Goal: Find specific page/section: Find specific page/section

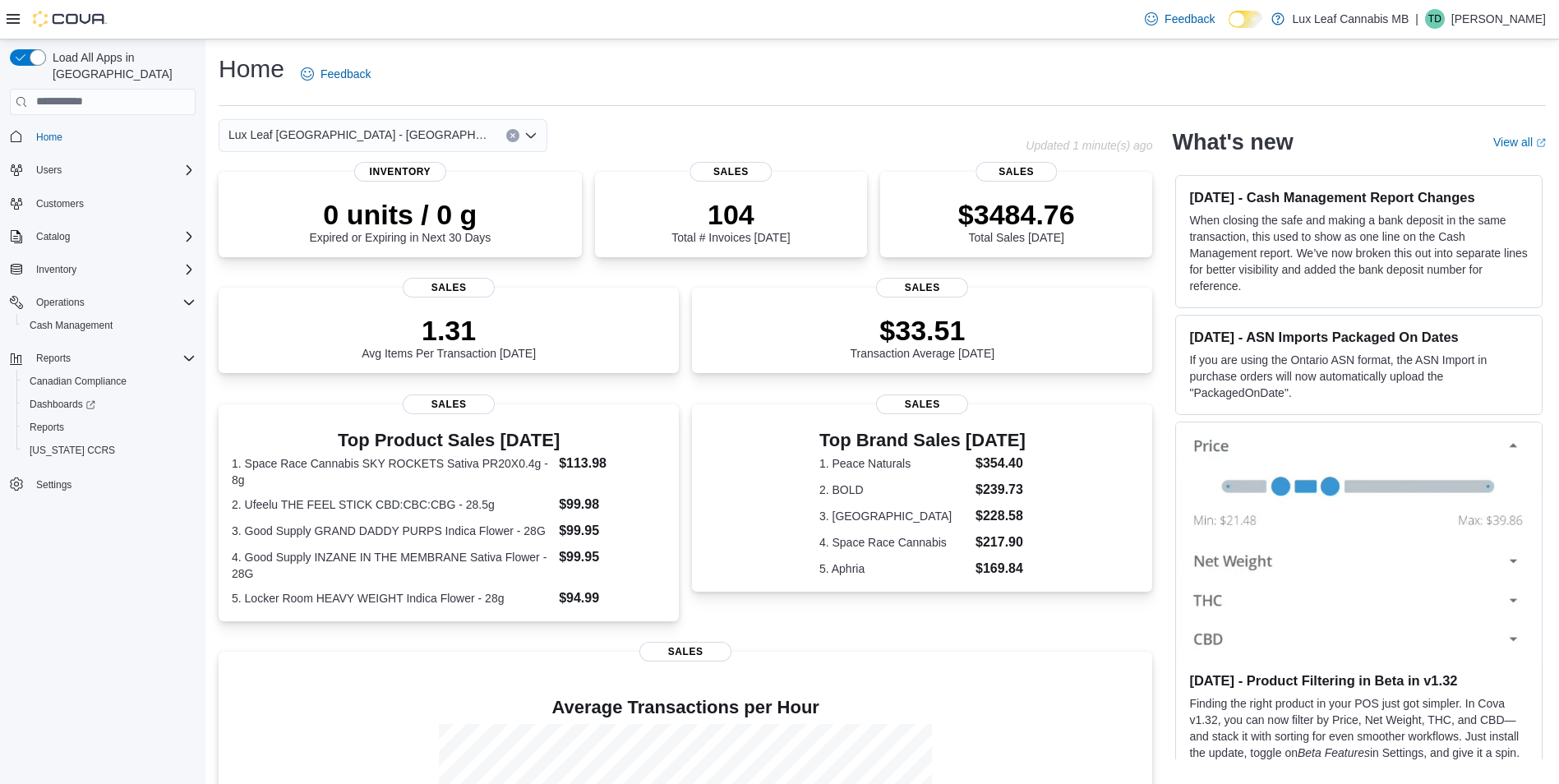
click at [456, 138] on div "Lux Leaf [GEOGRAPHIC_DATA] - [GEOGRAPHIC_DATA]" at bounding box center [383, 136] width 329 height 33
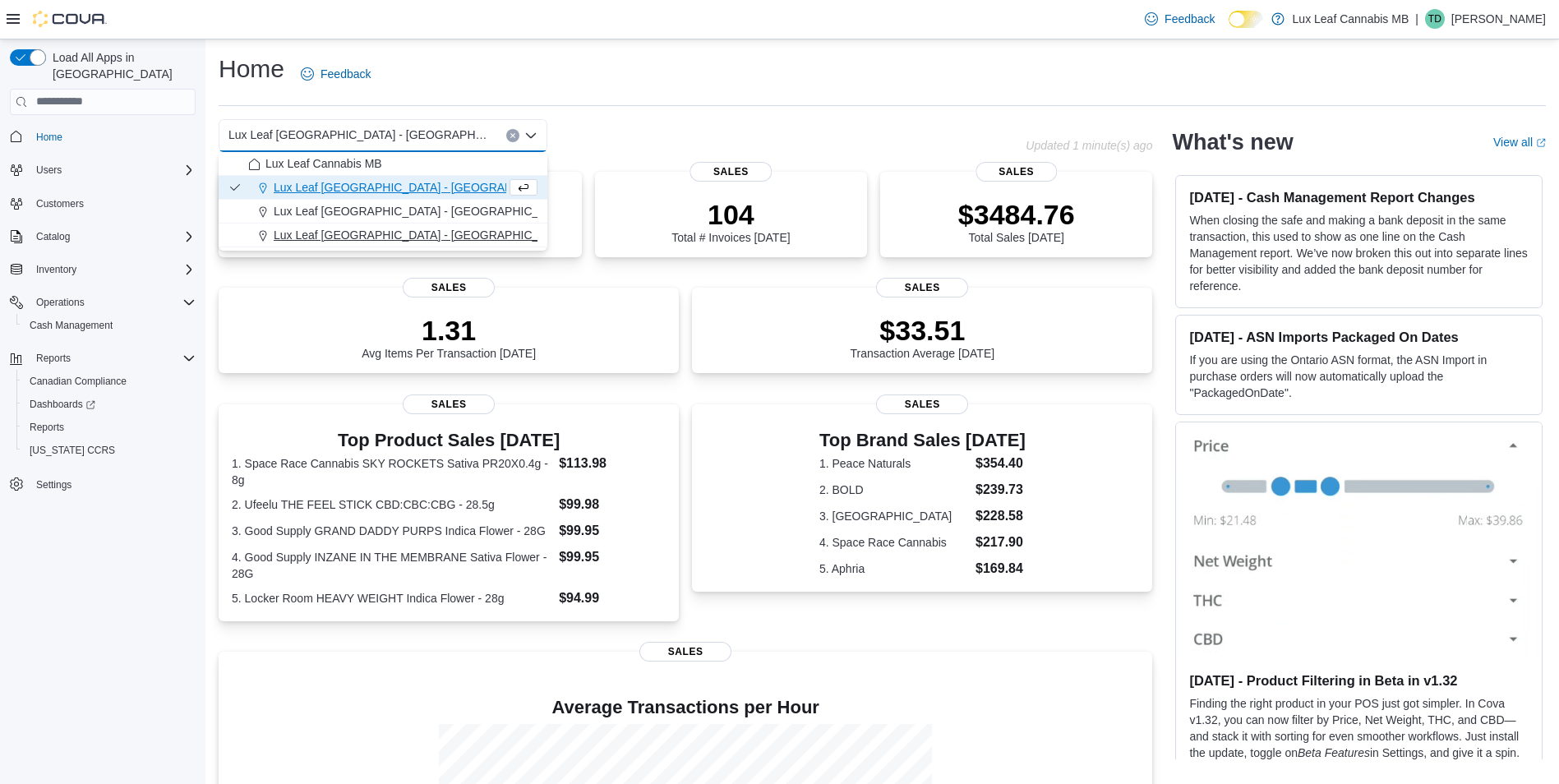
click at [433, 236] on div "Lux Leaf Winnipeg - St. James" at bounding box center [393, 234] width 289 height 17
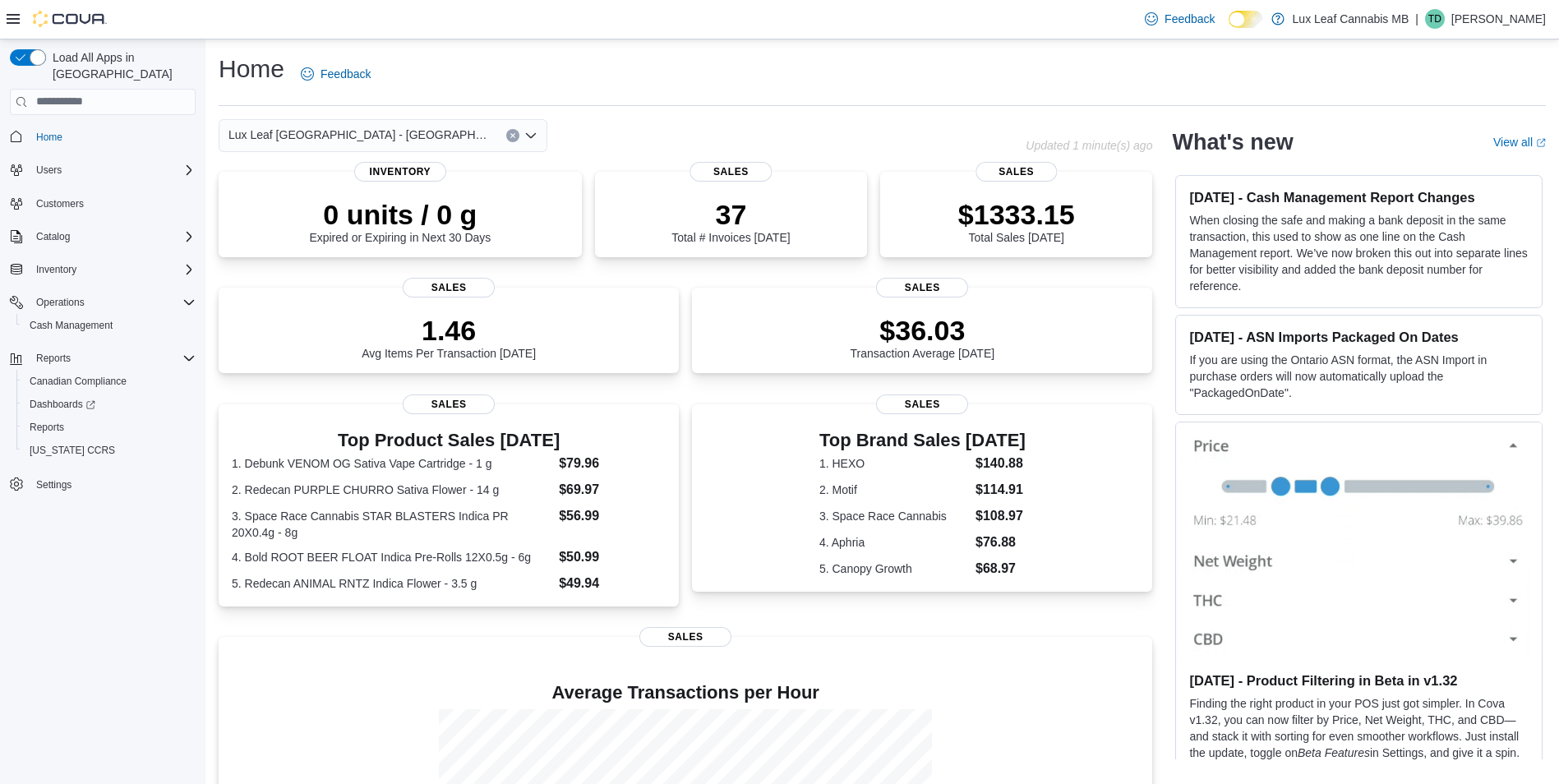
click at [464, 141] on div "Lux Leaf Winnipeg - St. James Combo box. Selected. Lux Leaf Winnipeg - St. Jame…" at bounding box center [383, 136] width 329 height 33
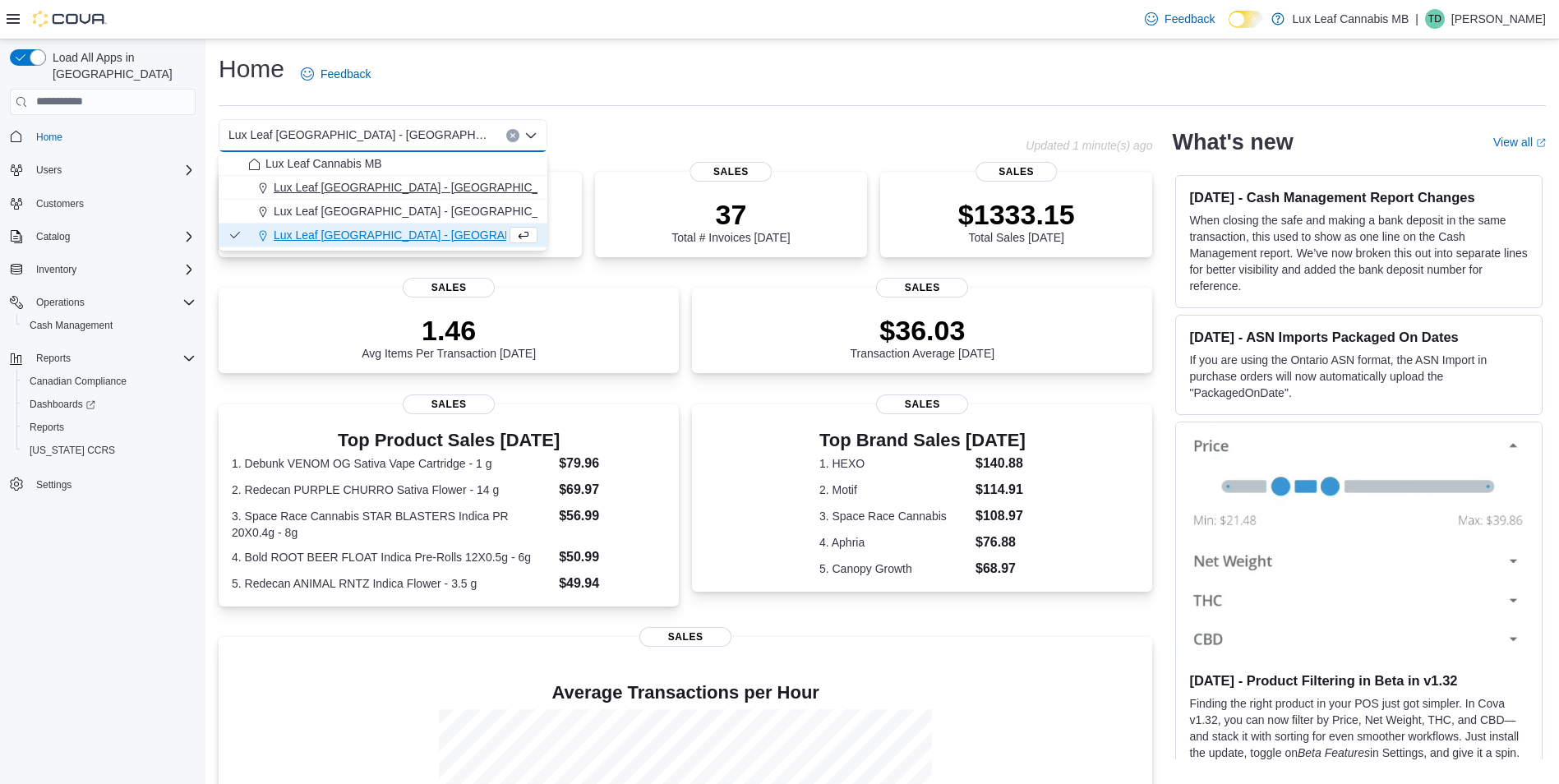
click at [461, 185] on div "Lux Leaf [GEOGRAPHIC_DATA] - [GEOGRAPHIC_DATA]" at bounding box center [393, 186] width 289 height 17
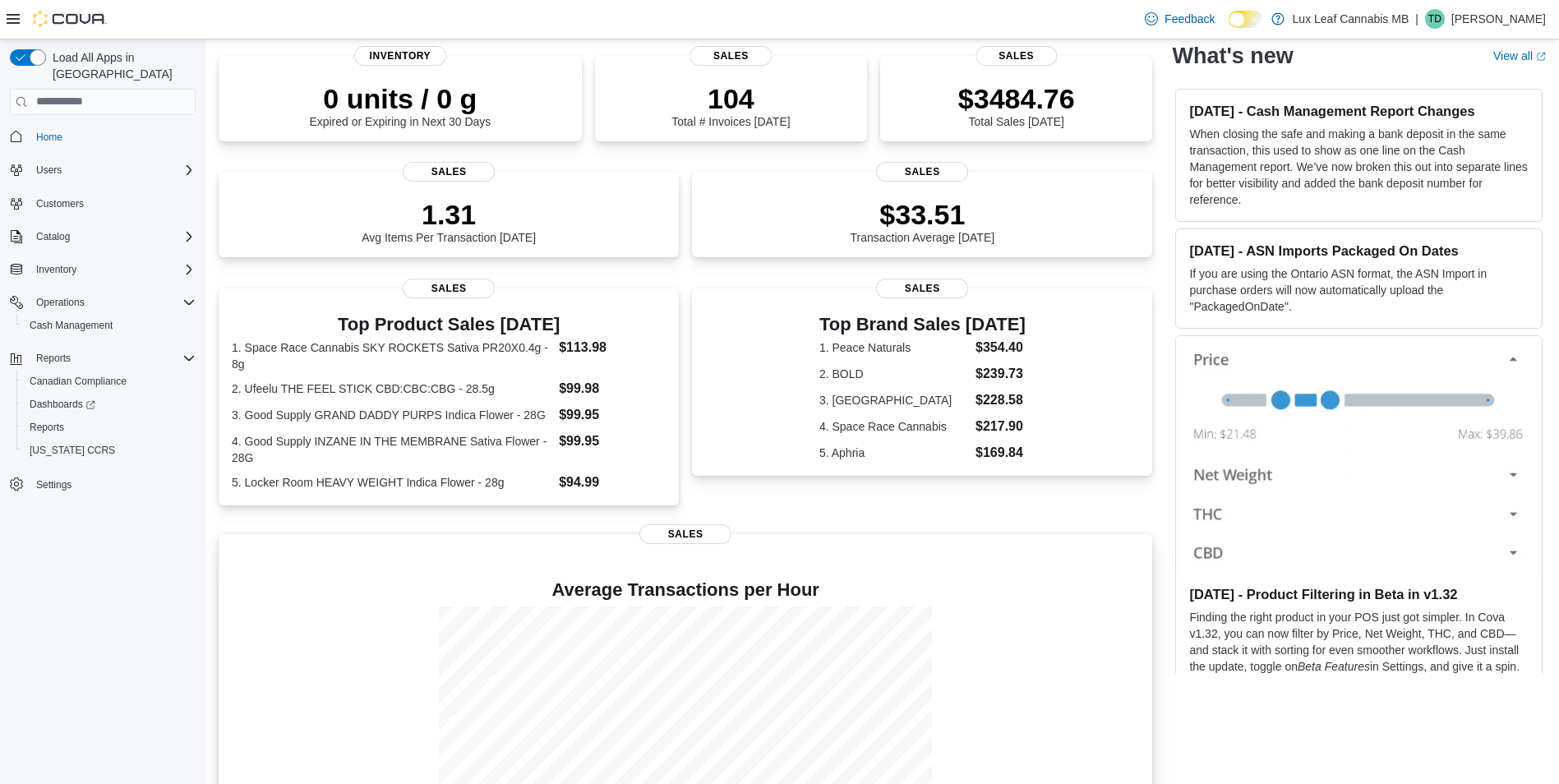
scroll to position [225, 0]
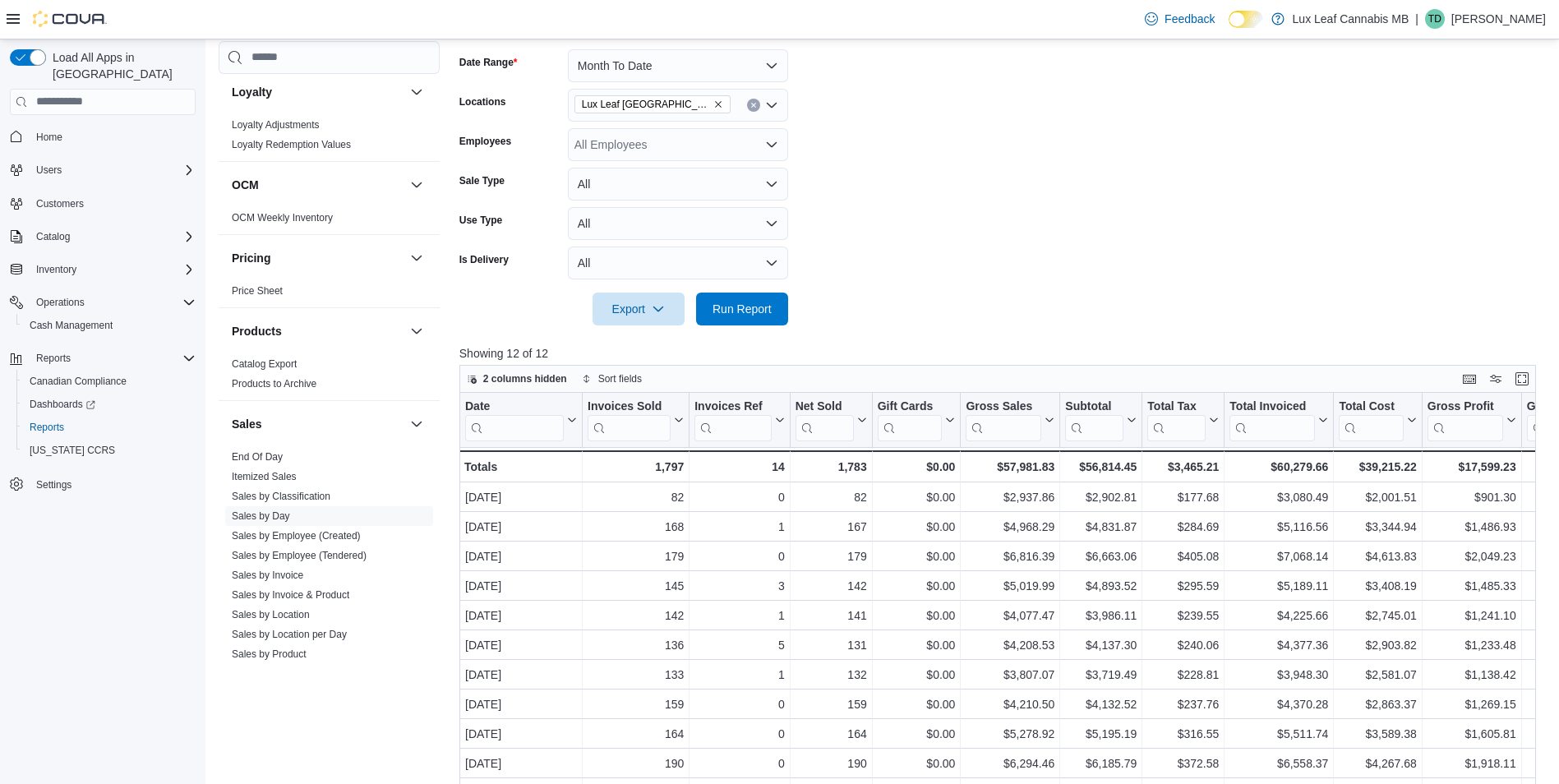
scroll to position [246, 0]
